Goal: Transaction & Acquisition: Purchase product/service

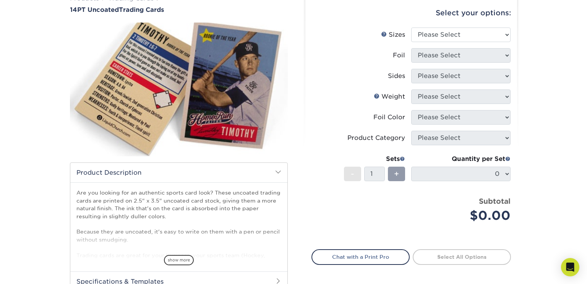
scroll to position [70, 0]
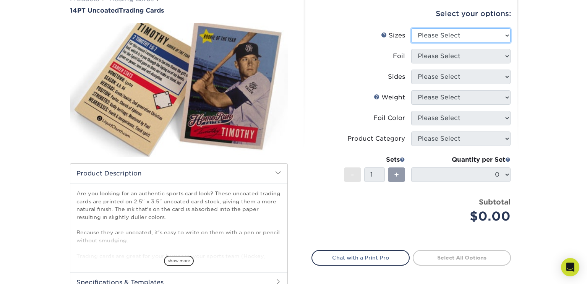
click at [452, 40] on select "Please Select 2.5" x 3.5"" at bounding box center [460, 35] width 99 height 15
select select "2.50x3.50"
click at [411, 28] on select "Please Select 2.5" x 3.5"" at bounding box center [460, 35] width 99 height 15
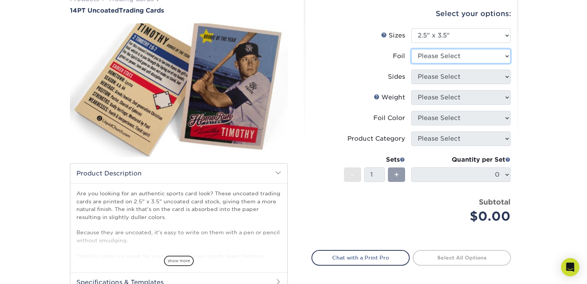
click at [449, 63] on select "Please Select Yes No" at bounding box center [460, 56] width 99 height 15
select select "1"
click at [411, 49] on select "Please Select Yes No" at bounding box center [460, 56] width 99 height 15
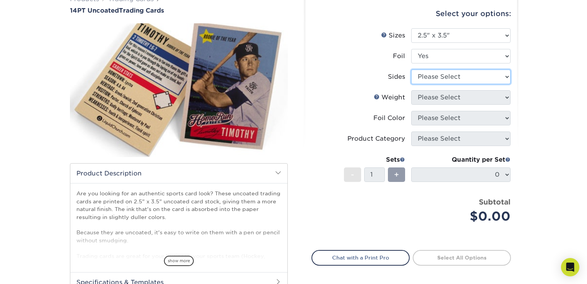
click at [450, 81] on select "Please Select Print Both Sides - Foil Both Sides Print Both Sides - Foil Front …" at bounding box center [460, 77] width 99 height 15
click at [411, 70] on select "Please Select Print Both Sides - Foil Both Sides Print Both Sides - Foil Front …" at bounding box center [460, 77] width 99 height 15
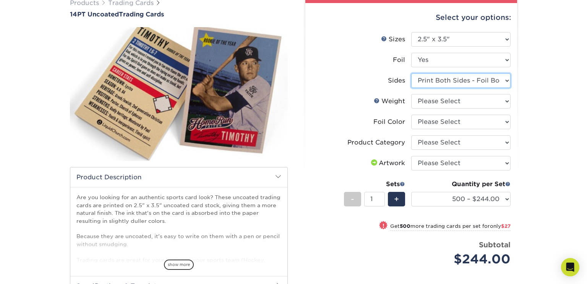
scroll to position [25, 0]
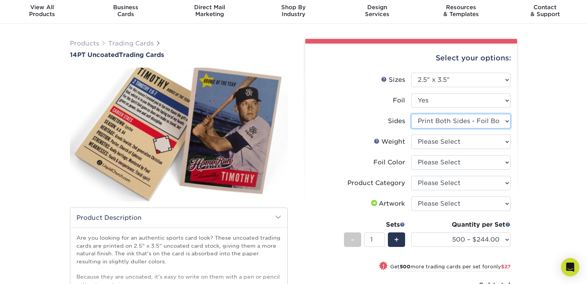
click at [451, 115] on select "Please Select Print Both Sides - Foil Both Sides Print Both Sides - Foil Front …" at bounding box center [460, 121] width 99 height 15
select select "e9e9dfb3-fba1-4d60-972c-fd9ca5904d33"
click at [411, 114] on select "Please Select Print Both Sides - Foil Both Sides Print Both Sides - Foil Front …" at bounding box center [460, 121] width 99 height 15
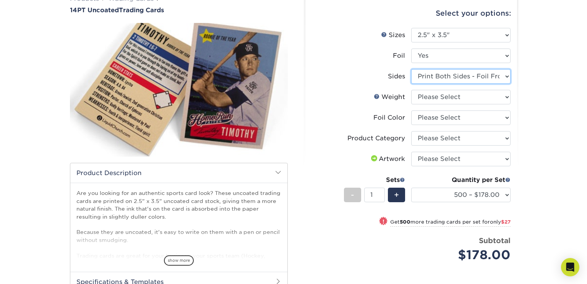
scroll to position [69, 0]
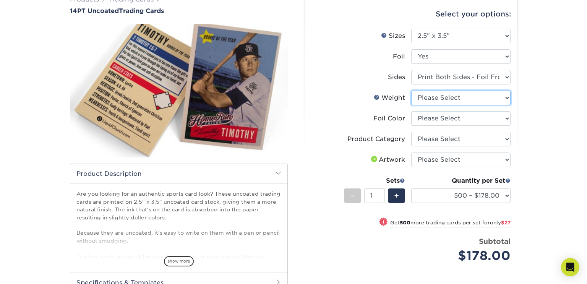
click at [446, 104] on select "Please Select 14PT Uncoated" at bounding box center [460, 98] width 99 height 15
select select "14PT Uncoated"
click at [411, 91] on select "Please Select 14PT Uncoated" at bounding box center [460, 98] width 99 height 15
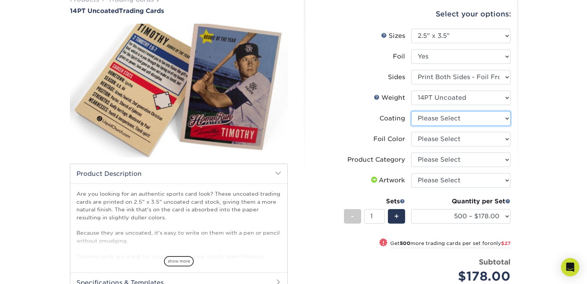
click at [453, 116] on select at bounding box center [460, 118] width 99 height 15
select select "3e7618de-abca-4bda-9f97-8b9129e913d8"
click at [411, 111] on select at bounding box center [460, 118] width 99 height 15
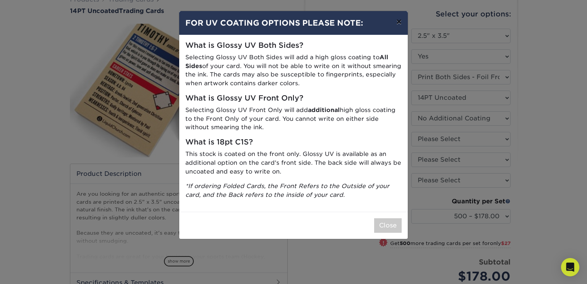
click at [397, 22] on button "×" at bounding box center [399, 21] width 18 height 21
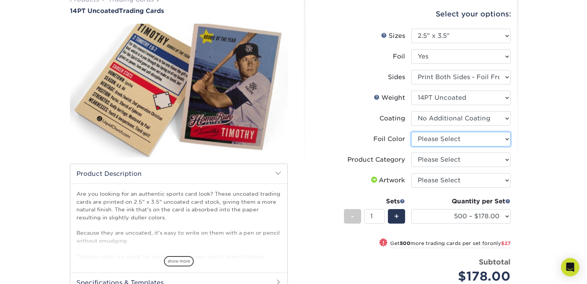
click at [423, 135] on select "Please Select Silver Foil Rose Gold Foil Red Foil Gold Foil Copper Foil Black F…" at bounding box center [460, 139] width 99 height 15
select select "e482a702-b595-48f4-8488-80b31f3aa6bc"
click at [411, 132] on select "Please Select Silver Foil Rose Gold Foil Red Foil Gold Foil Copper Foil Black F…" at bounding box center [460, 139] width 99 height 15
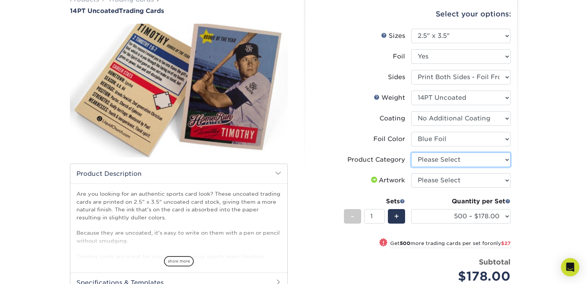
click at [438, 161] on select "Please Select Trading Cards" at bounding box center [460, 160] width 99 height 15
select select "c2f9bce9-36c2-409d-b101-c29d9d031e18"
click at [411, 153] on select "Please Select Trading Cards" at bounding box center [460, 160] width 99 height 15
click at [437, 185] on select "Please Select I will upload files I need a design - $100" at bounding box center [460, 180] width 99 height 15
select select "design"
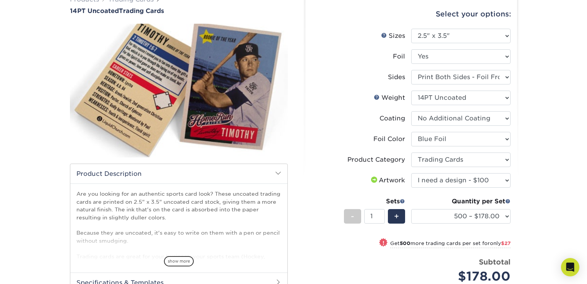
click at [411, 173] on select "Please Select I will upload files I need a design - $100" at bounding box center [460, 180] width 99 height 15
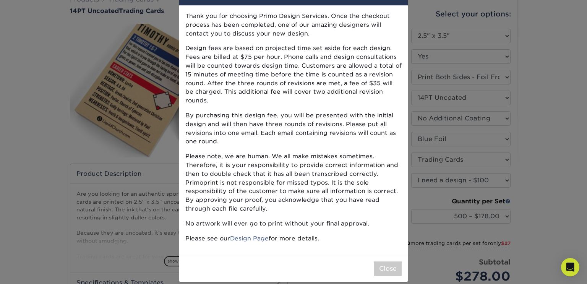
scroll to position [0, 0]
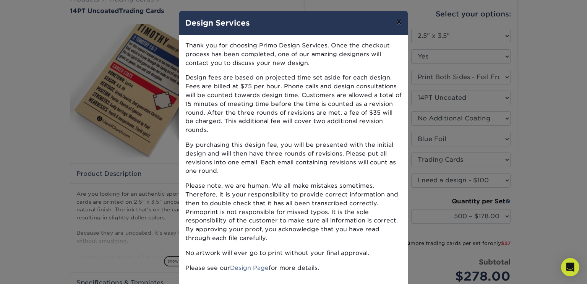
click at [394, 21] on button "×" at bounding box center [399, 21] width 18 height 21
